Goal: Go to known website: Go to known website

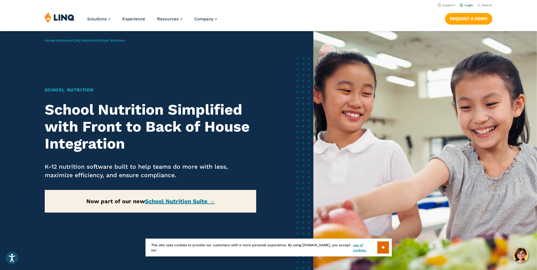
click at [468, 4] on link "Login" at bounding box center [466, 5] width 13 height 4
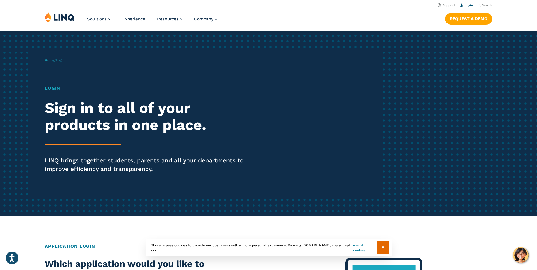
click at [463, 5] on link "Login" at bounding box center [466, 5] width 13 height 4
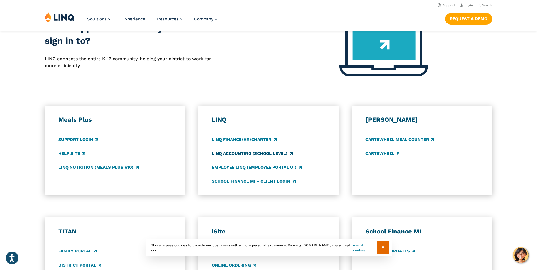
scroll to position [227, 0]
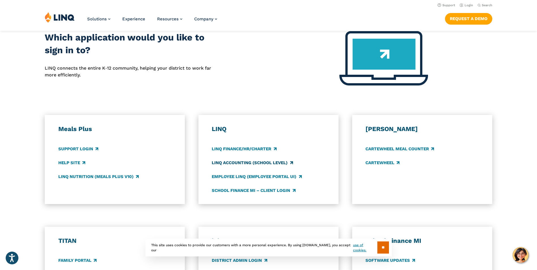
click at [278, 163] on link "LINQ Accounting (school level)" at bounding box center [252, 163] width 81 height 6
click at [226, 163] on link "LINQ Accounting (school level)" at bounding box center [252, 163] width 81 height 6
click at [229, 163] on link "LINQ Accounting (school level)" at bounding box center [252, 163] width 81 height 6
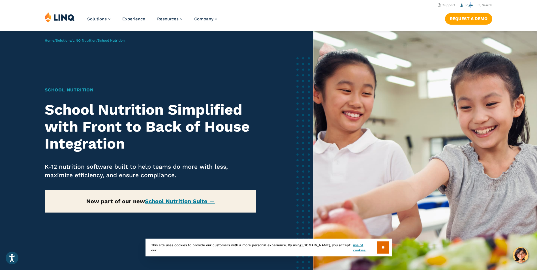
click at [471, 5] on li "Login" at bounding box center [466, 5] width 13 height 6
drag, startPoint x: 471, startPoint y: 5, endPoint x: 468, endPoint y: 6, distance: 3.2
click at [468, 6] on link "Login" at bounding box center [466, 5] width 13 height 4
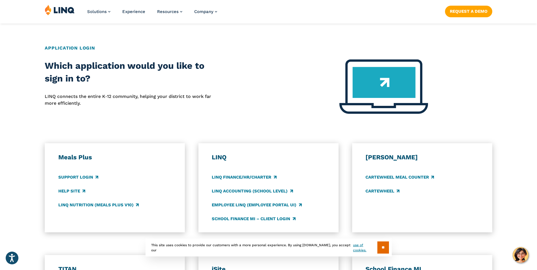
scroll to position [227, 0]
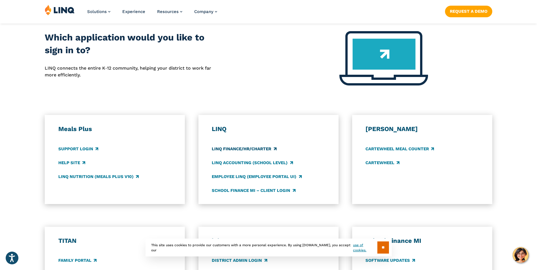
click at [246, 147] on link "LINQ Finance/HR/Charter" at bounding box center [244, 149] width 65 height 6
